Goal: Task Accomplishment & Management: Complete application form

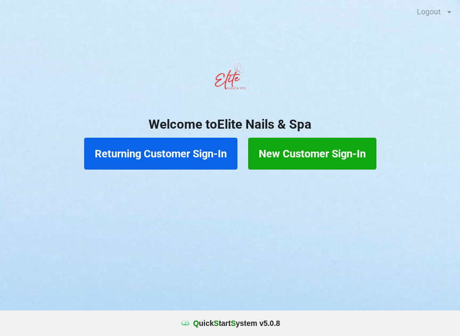
click at [302, 152] on button "New Customer Sign-In" at bounding box center [312, 154] width 128 height 32
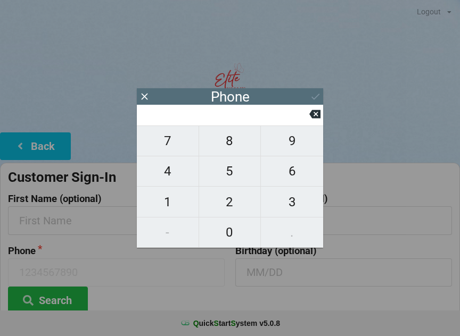
click at [162, 205] on span "1" at bounding box center [168, 202] width 62 height 22
type input "1"
click at [315, 119] on icon at bounding box center [314, 114] width 11 height 9
click at [298, 199] on span "3" at bounding box center [292, 202] width 62 height 22
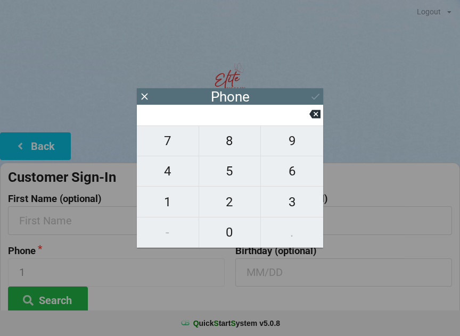
type input "3"
click at [230, 203] on span "2" at bounding box center [230, 202] width 62 height 22
type input "32"
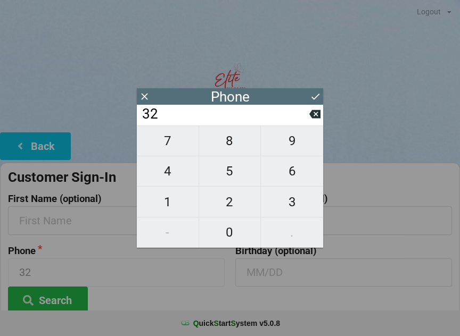
click at [315, 119] on icon at bounding box center [314, 114] width 11 height 9
type input "3"
click at [310, 119] on icon at bounding box center [314, 114] width 11 height 9
click at [176, 149] on span "7" at bounding box center [168, 141] width 62 height 22
type input "7"
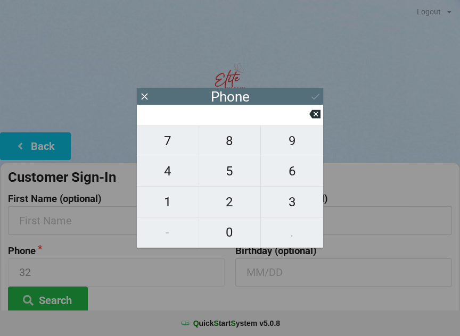
type input "7"
click at [306, 205] on span "3" at bounding box center [292, 202] width 62 height 22
type input "73"
click at [229, 200] on span "2" at bounding box center [230, 202] width 62 height 22
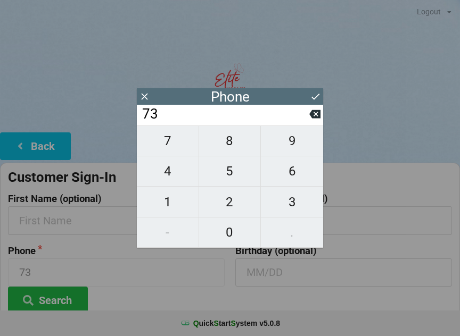
type input "732"
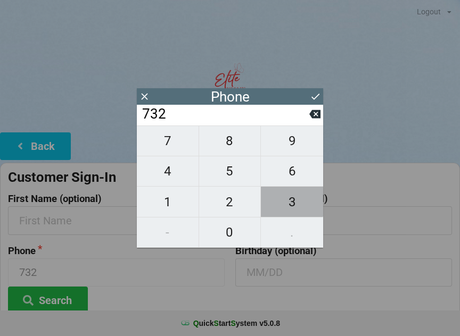
click at [292, 196] on span "3" at bounding box center [292, 202] width 62 height 22
type input "7323"
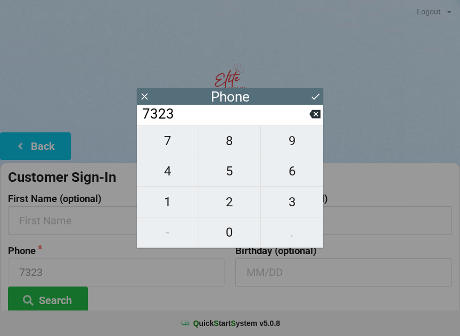
click at [288, 172] on span "6" at bounding box center [292, 171] width 62 height 22
type input "73236"
click at [235, 206] on span "2" at bounding box center [230, 202] width 62 height 22
type input "732362"
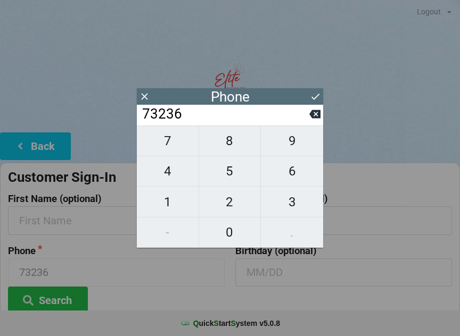
type input "732362"
click at [294, 175] on span "6" at bounding box center [292, 171] width 62 height 22
type input "7323626"
click at [235, 205] on span "2" at bounding box center [230, 202] width 62 height 22
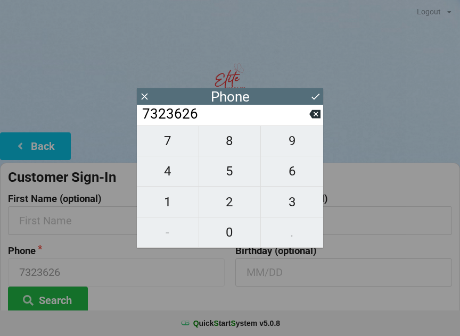
type input "73236262"
click at [176, 144] on span "7" at bounding box center [168, 141] width 62 height 22
type input "732362627"
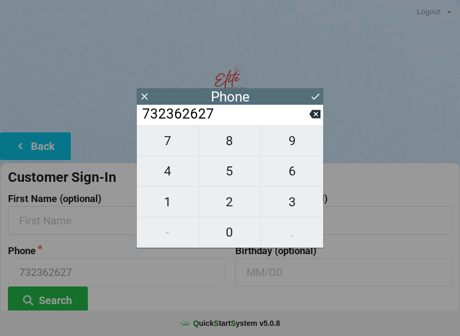
click at [170, 150] on span "7" at bounding box center [168, 141] width 62 height 22
type input "7323626277"
click at [313, 92] on icon at bounding box center [315, 96] width 11 height 11
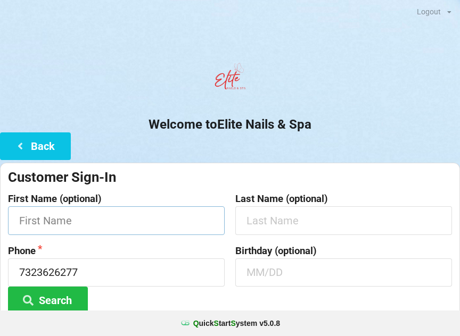
click at [93, 225] on input "text" at bounding box center [116, 220] width 217 height 28
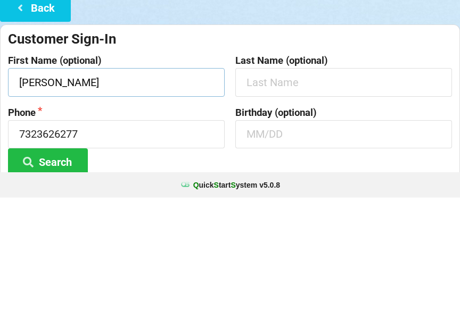
type input "[PERSON_NAME]"
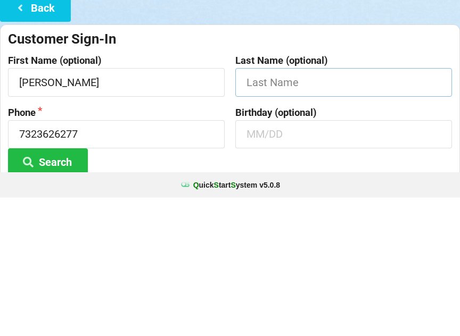
click at [270, 206] on input "text" at bounding box center [343, 220] width 217 height 28
type input "[PERSON_NAME]"
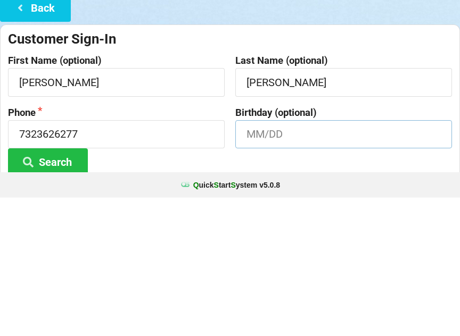
click at [260, 259] on input "text" at bounding box center [343, 273] width 217 height 28
click at [59, 287] on button "Search" at bounding box center [48, 300] width 80 height 27
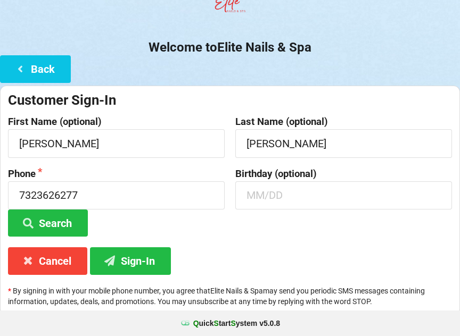
click at [139, 252] on button "Sign-In" at bounding box center [130, 260] width 81 height 27
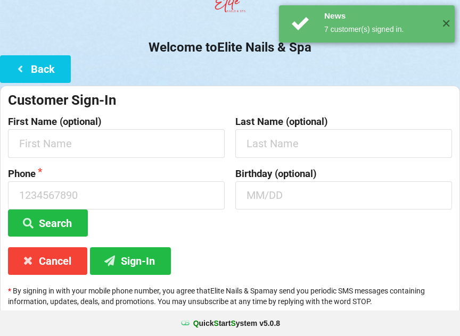
scroll to position [0, 0]
